Goal: Task Accomplishment & Management: Manage account settings

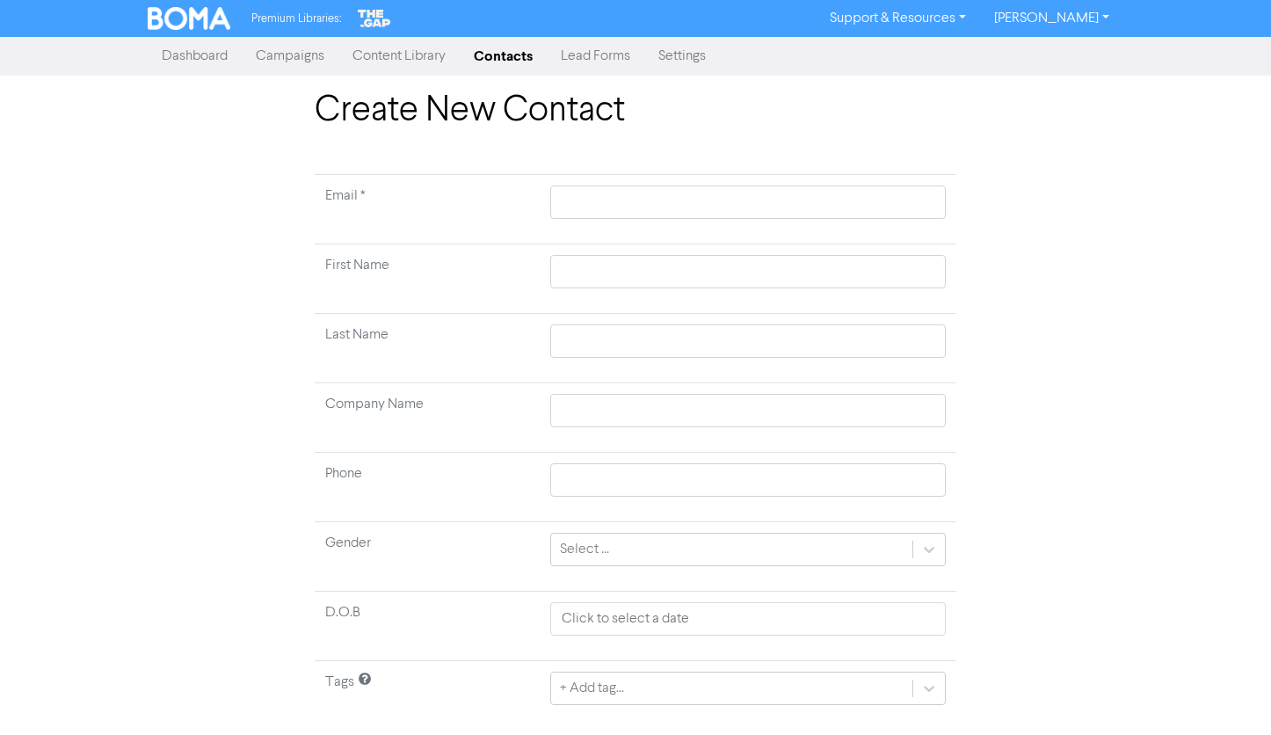
click at [507, 49] on link "Contacts" at bounding box center [503, 56] width 87 height 35
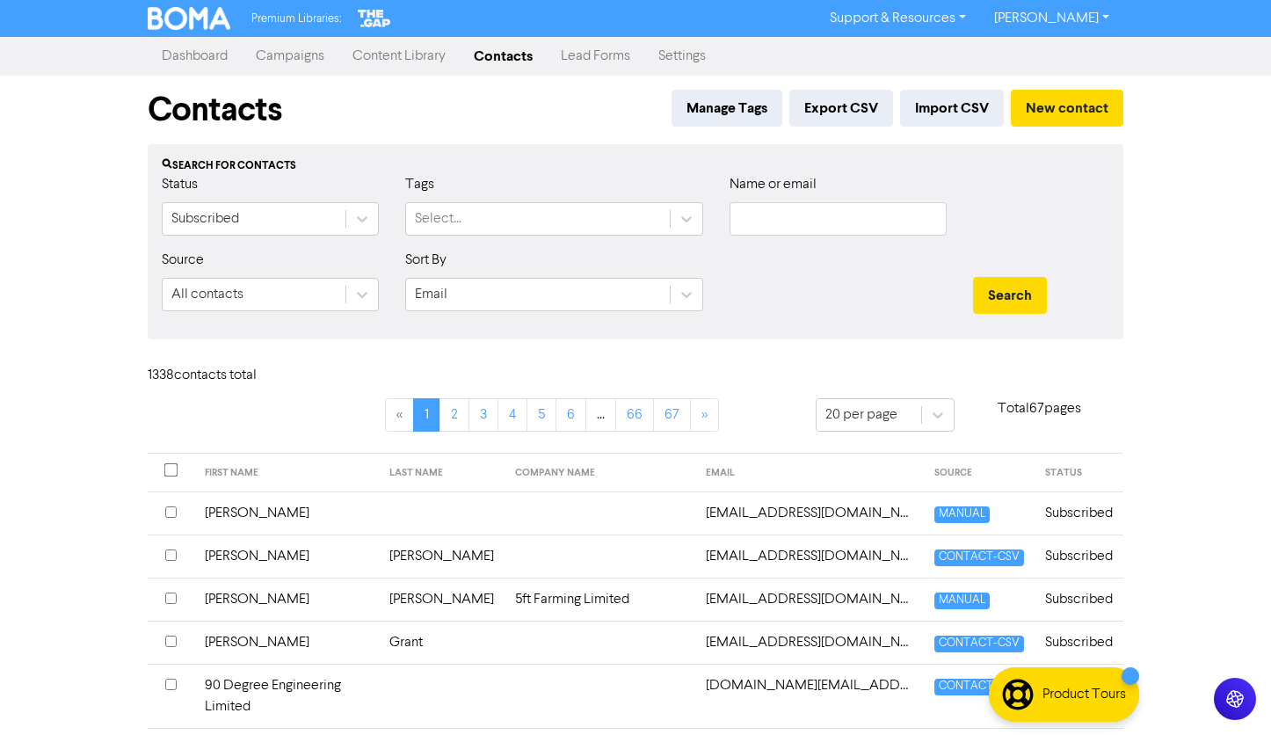
drag, startPoint x: 717, startPoint y: 236, endPoint x: 740, endPoint y: 224, distance: 25.9
click at [722, 234] on div "Name or email" at bounding box center [837, 212] width 243 height 76
click at [745, 222] on input "text" at bounding box center [837, 218] width 217 height 33
type input "[PERSON_NAME]"
click at [973, 277] on button "Search" at bounding box center [1010, 295] width 74 height 37
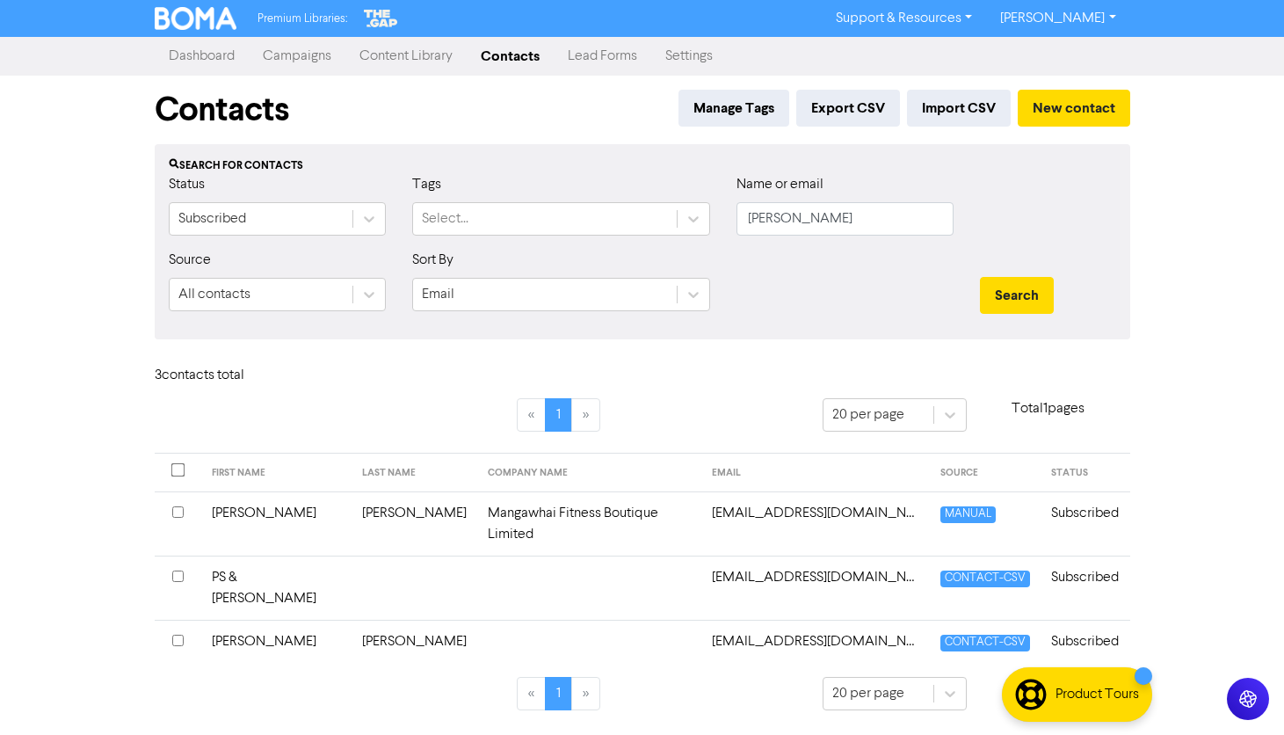
click at [1060, 566] on td "Subscribed" at bounding box center [1084, 587] width 89 height 64
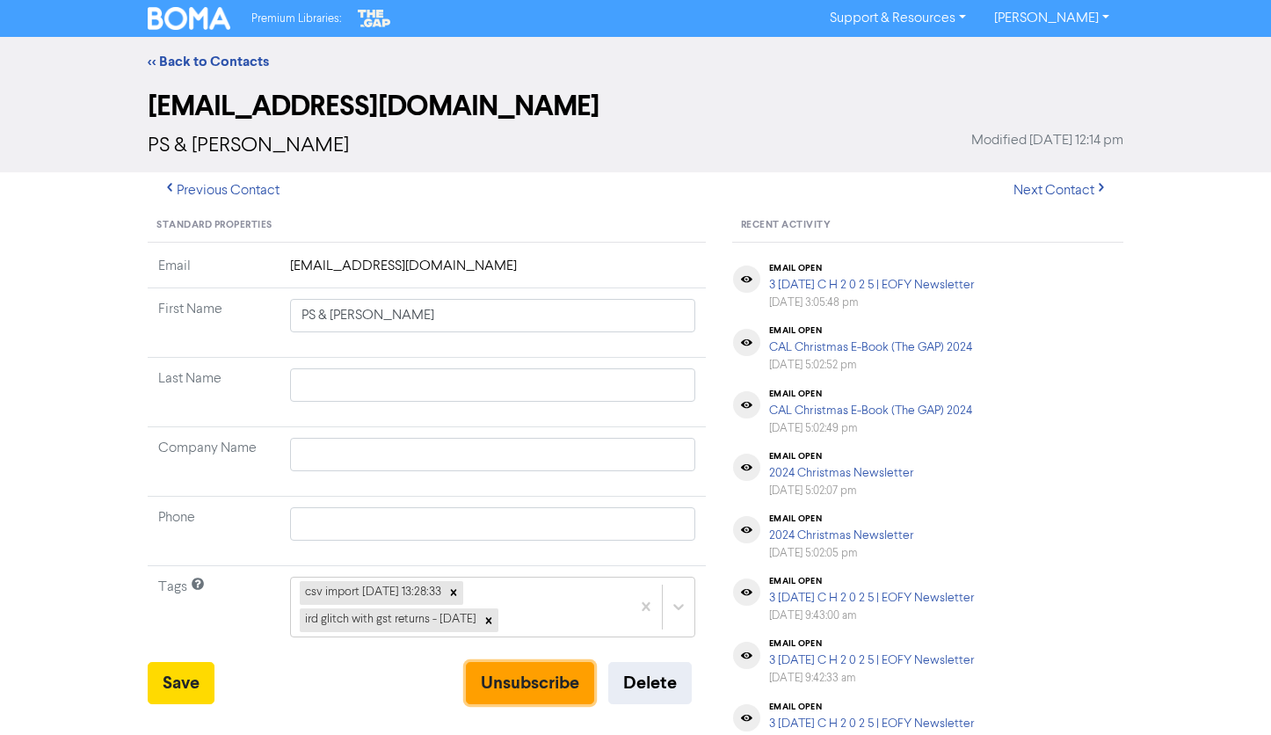
click at [580, 690] on button "Unsubscribe" at bounding box center [530, 683] width 128 height 42
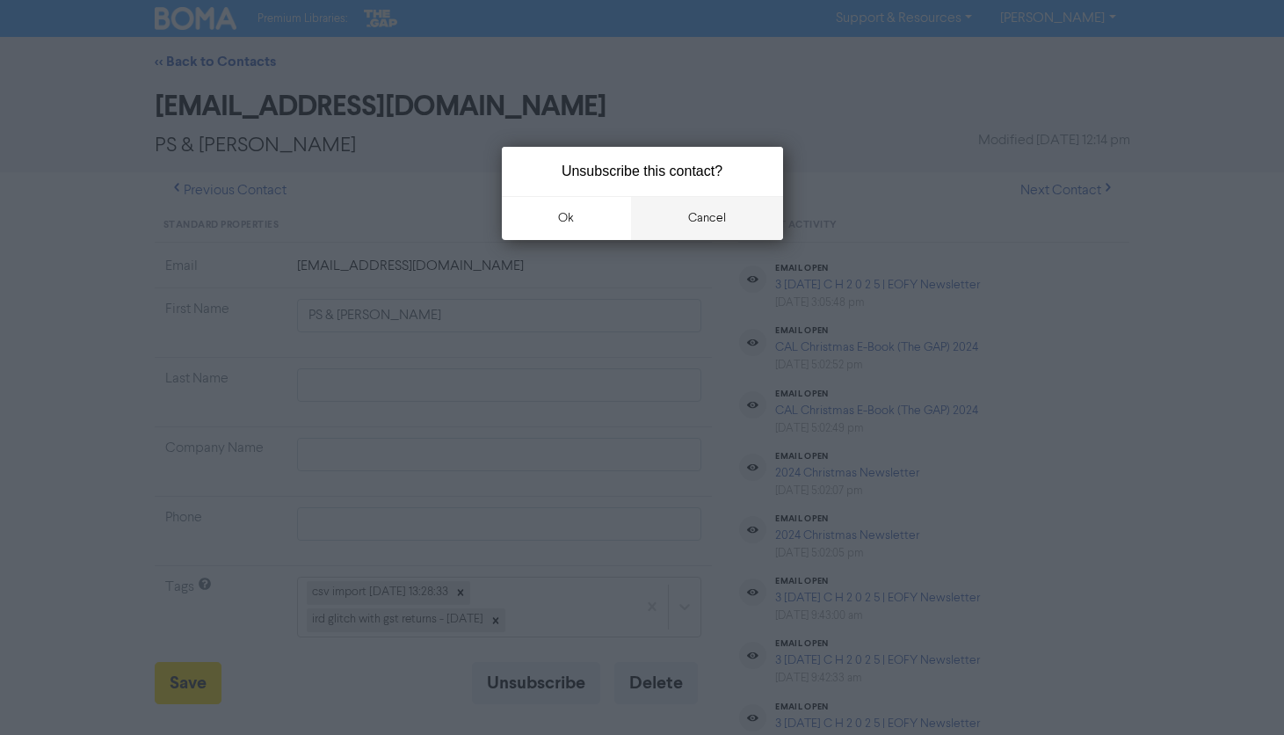
click at [728, 224] on button "cancel" at bounding box center [707, 218] width 152 height 44
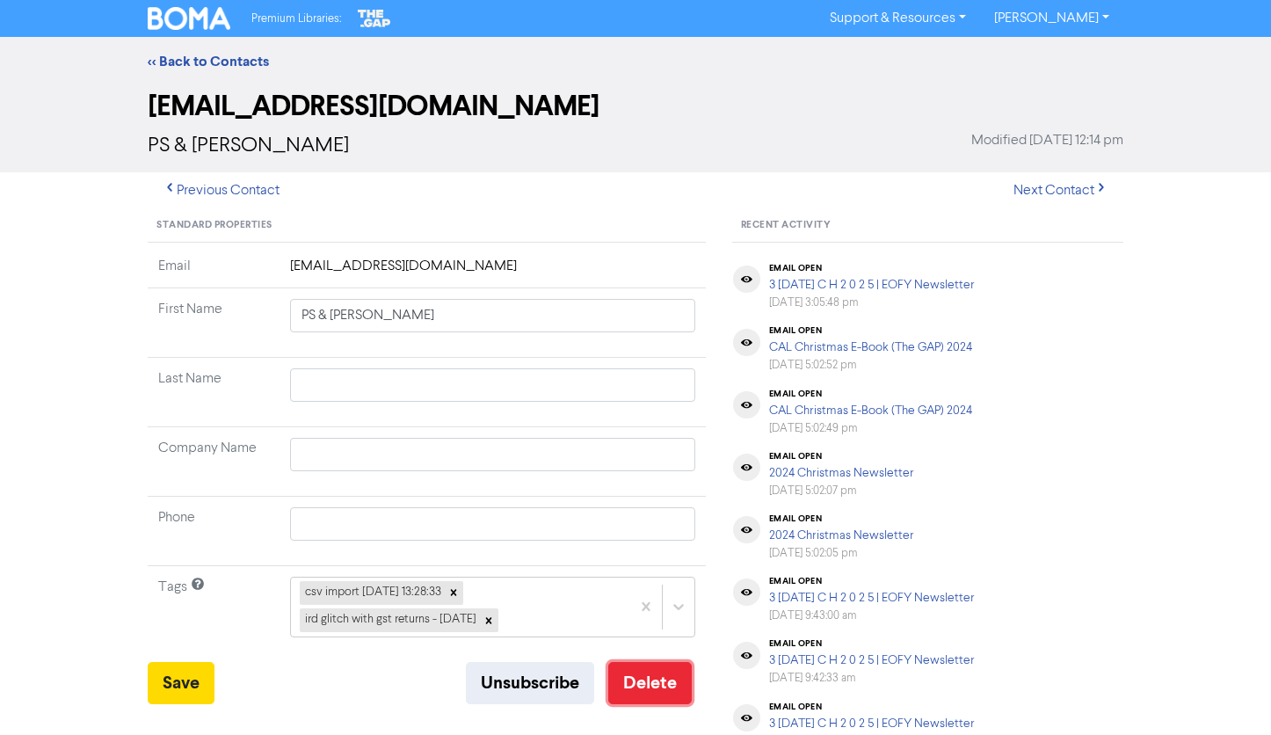
click at [660, 687] on button "Delete" at bounding box center [649, 683] width 83 height 42
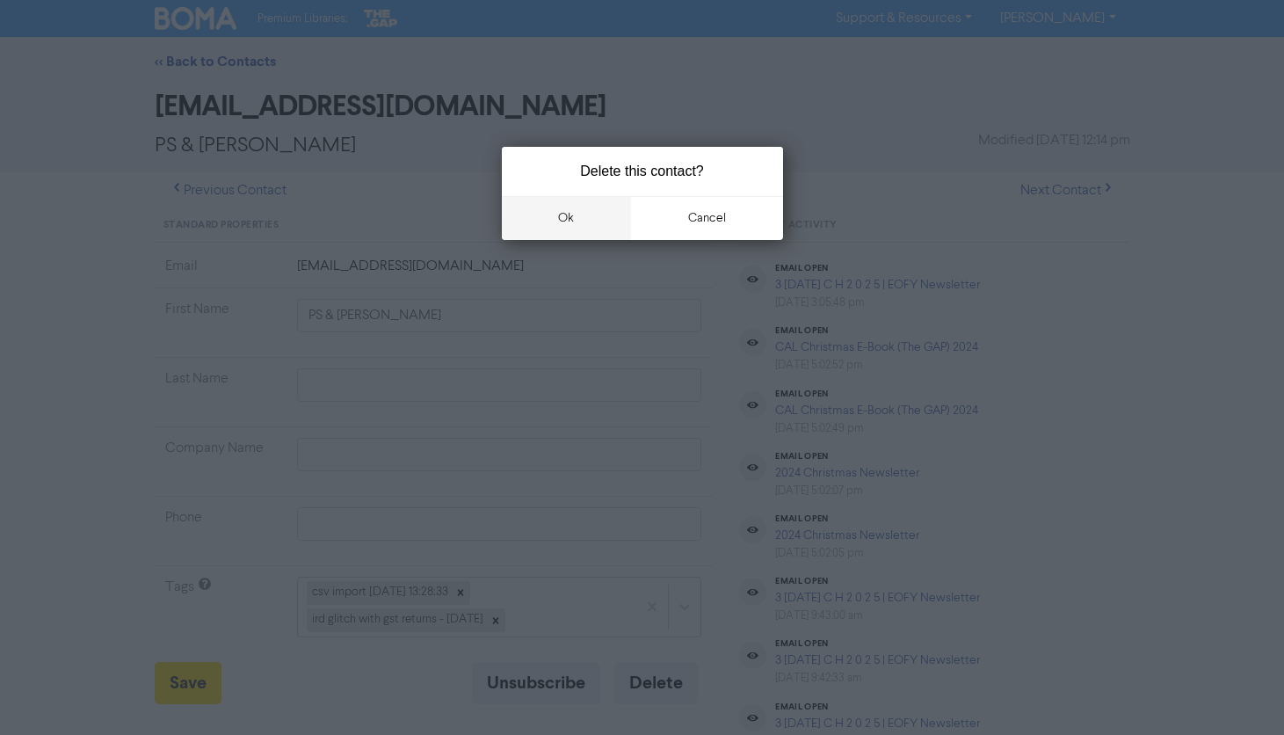
click at [585, 225] on button "ok" at bounding box center [567, 218] width 130 height 44
